Goal: Obtain resource: Download file/media

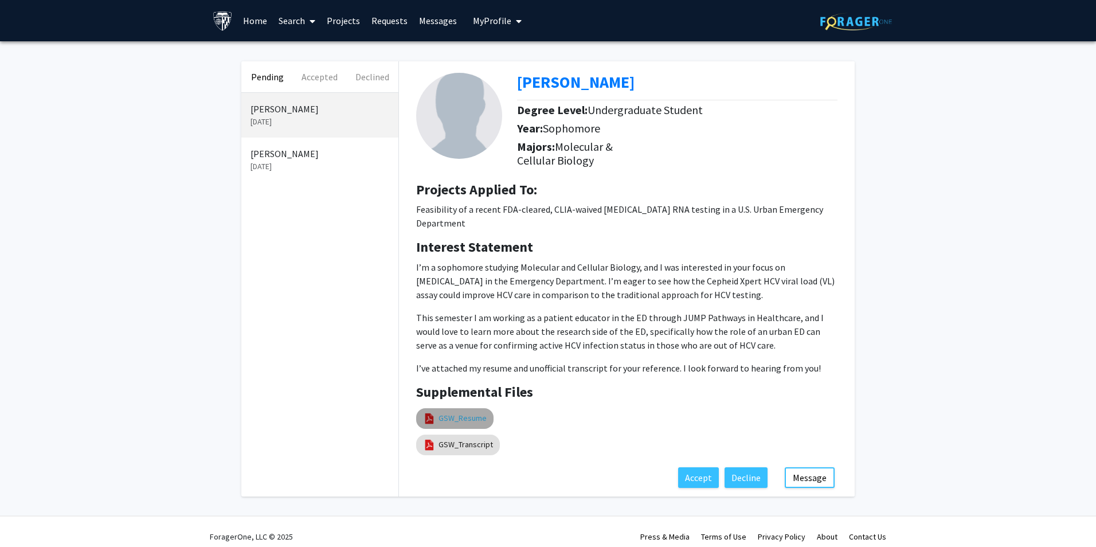
click at [473, 412] on link "GSW_Resume" at bounding box center [462, 418] width 48 height 12
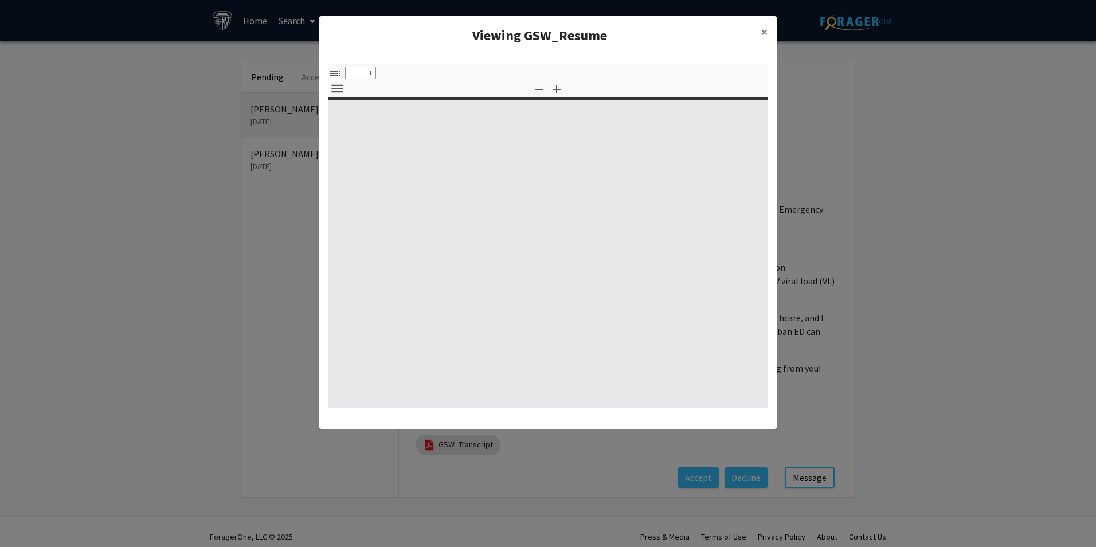
select select "custom"
type input "0"
select select "custom"
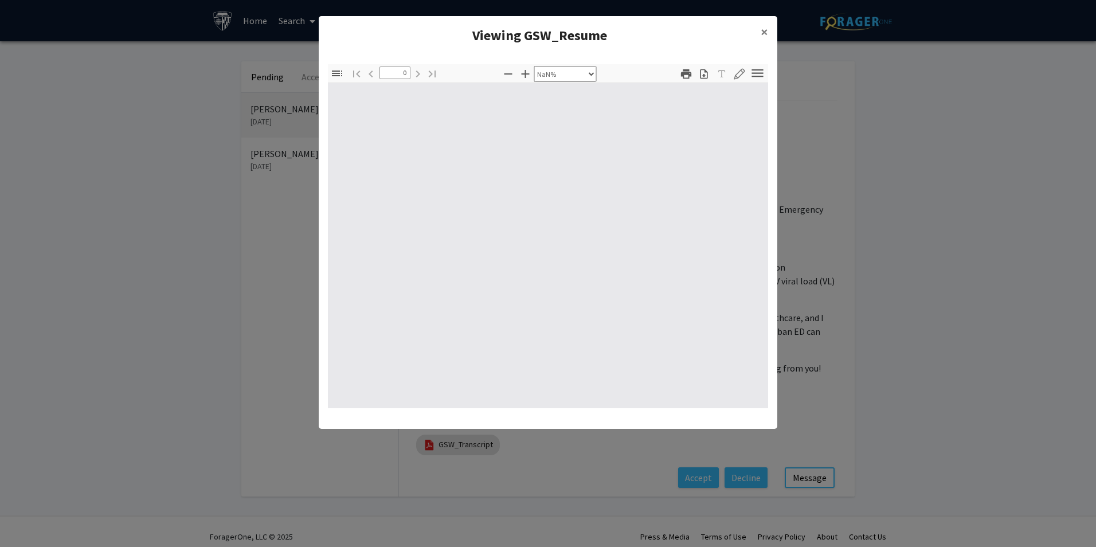
type input "1"
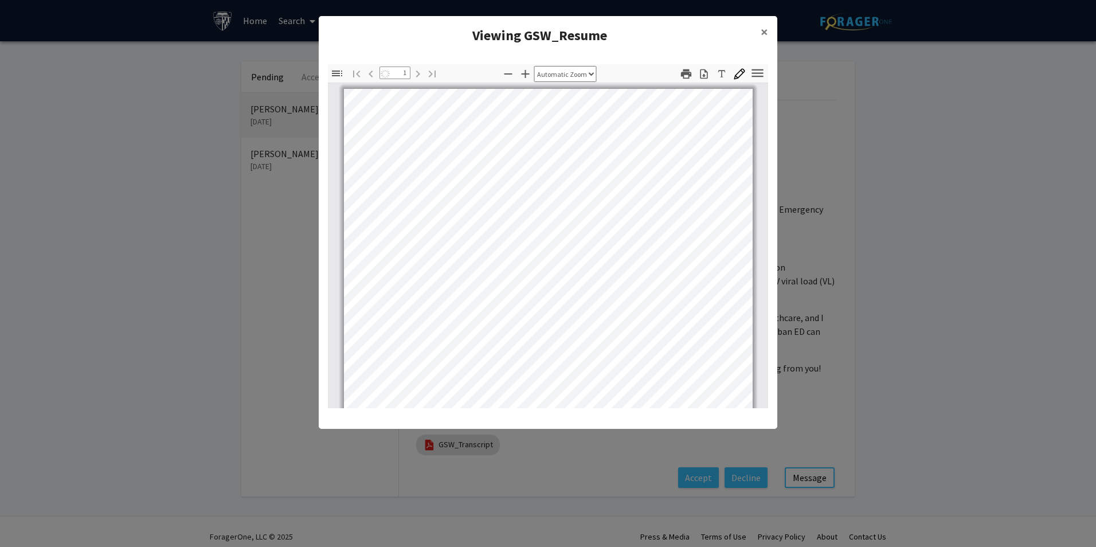
select select "auto"
click at [766, 32] on span "×" at bounding box center [764, 32] width 7 height 18
